Goal: Information Seeking & Learning: Learn about a topic

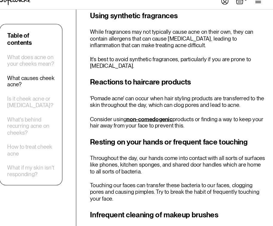
scroll to position [798, 0]
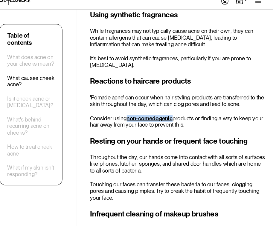
drag, startPoint x: 122, startPoint y: 100, endPoint x: 166, endPoint y: 101, distance: 44.2
click at [166, 118] on p "Consider using non-comedogenic products or finding a way to keep your hair away…" at bounding box center [180, 124] width 171 height 13
copy p "non-comedogenic"
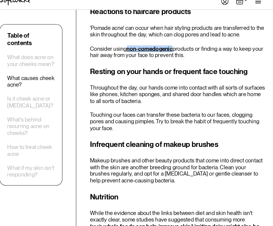
scroll to position [868, 0]
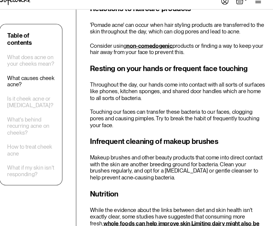
click at [146, 139] on div "Infrequent cleaning of makeup brushes Makeup brushes and other beauty products …" at bounding box center [180, 161] width 171 height 44
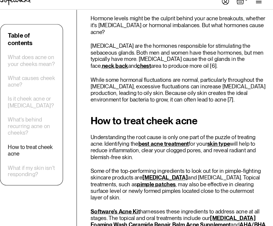
scroll to position [1402, 0]
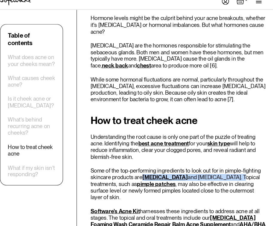
drag, startPoint x: 137, startPoint y: 134, endPoint x: 219, endPoint y: 134, distance: 81.6
click at [219, 169] on p "Some of the top-performing ingredients to look out for in pimple-fighting skinc…" at bounding box center [180, 185] width 171 height 32
copy p "[MEDICAL_DATA] and [MEDICAL_DATA]"
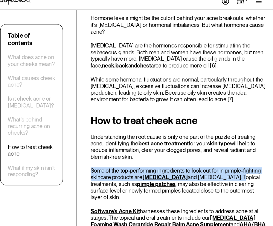
drag, startPoint x: 88, startPoint y: 126, endPoint x: 218, endPoint y: 131, distance: 130.4
click at [218, 169] on p "Some of the top-performing ingredients to look out for in pimple-fighting skinc…" at bounding box center [180, 185] width 171 height 32
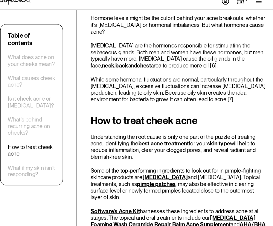
click at [122, 169] on p "Some of the top-performing ingredients to look out for in pimple-fighting skinc…" at bounding box center [180, 185] width 171 height 32
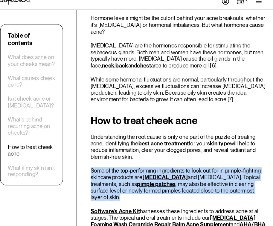
drag, startPoint x: 87, startPoint y: 129, endPoint x: 109, endPoint y: 152, distance: 32.6
copy p "Some of the top-performing ingredients to look out for in pimple-fighting skinc…"
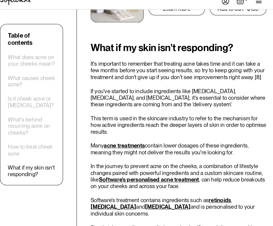
scroll to position [1684, 0]
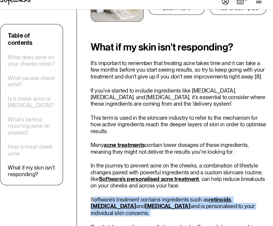
drag, startPoint x: 90, startPoint y: 150, endPoint x: 201, endPoint y: 167, distance: 111.6
click at [201, 167] on div "What if my skin isn't responding? It's important to remember that treating acne…" at bounding box center [180, 221] width 171 height 349
copy p "oftware's treatment contains ingredients such as retinoids , [MEDICAL_DATA] and…"
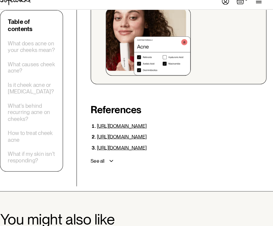
scroll to position [2171, 0]
